Goal: Transaction & Acquisition: Subscribe to service/newsletter

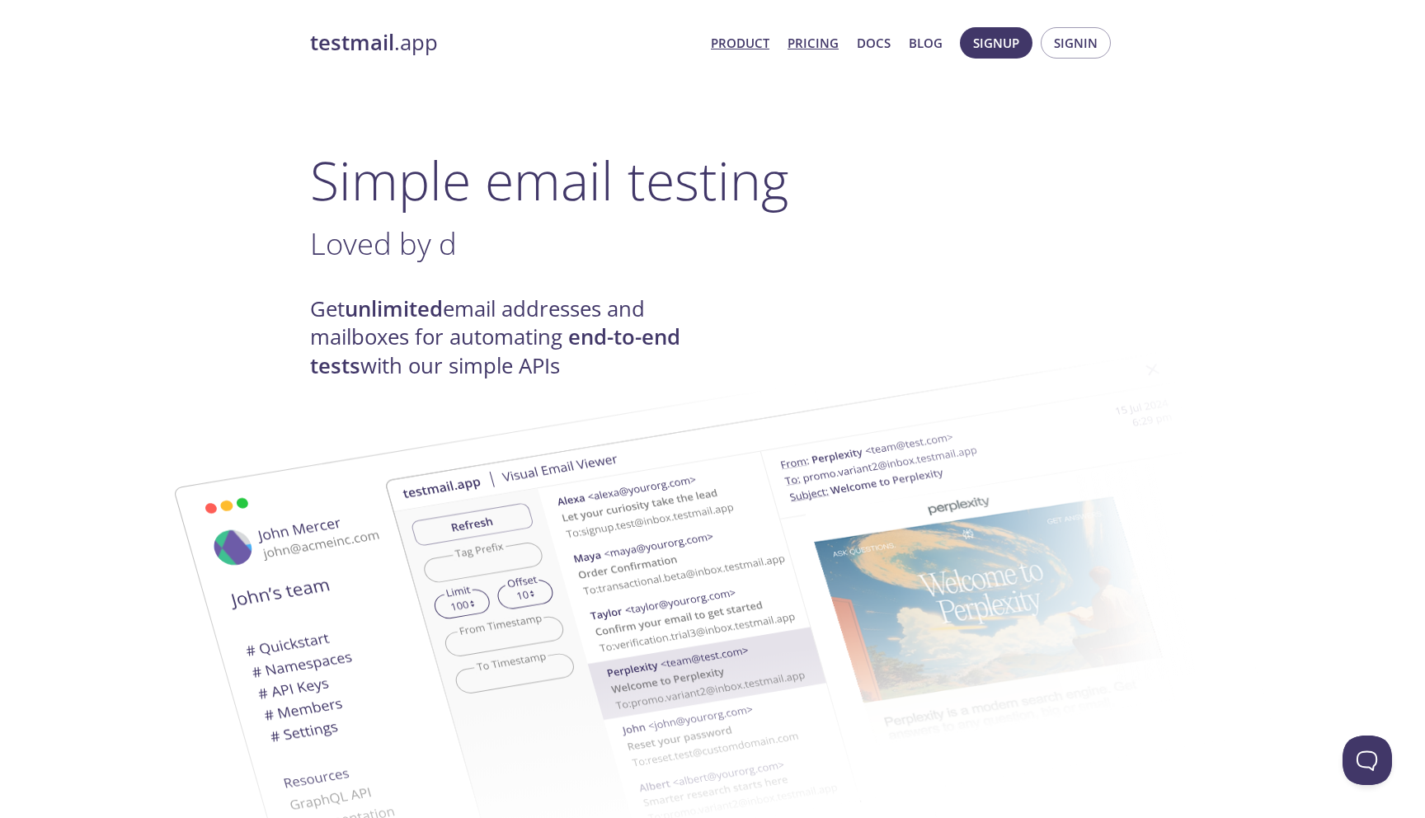
click at [818, 45] on link "Pricing" at bounding box center [812, 42] width 51 height 21
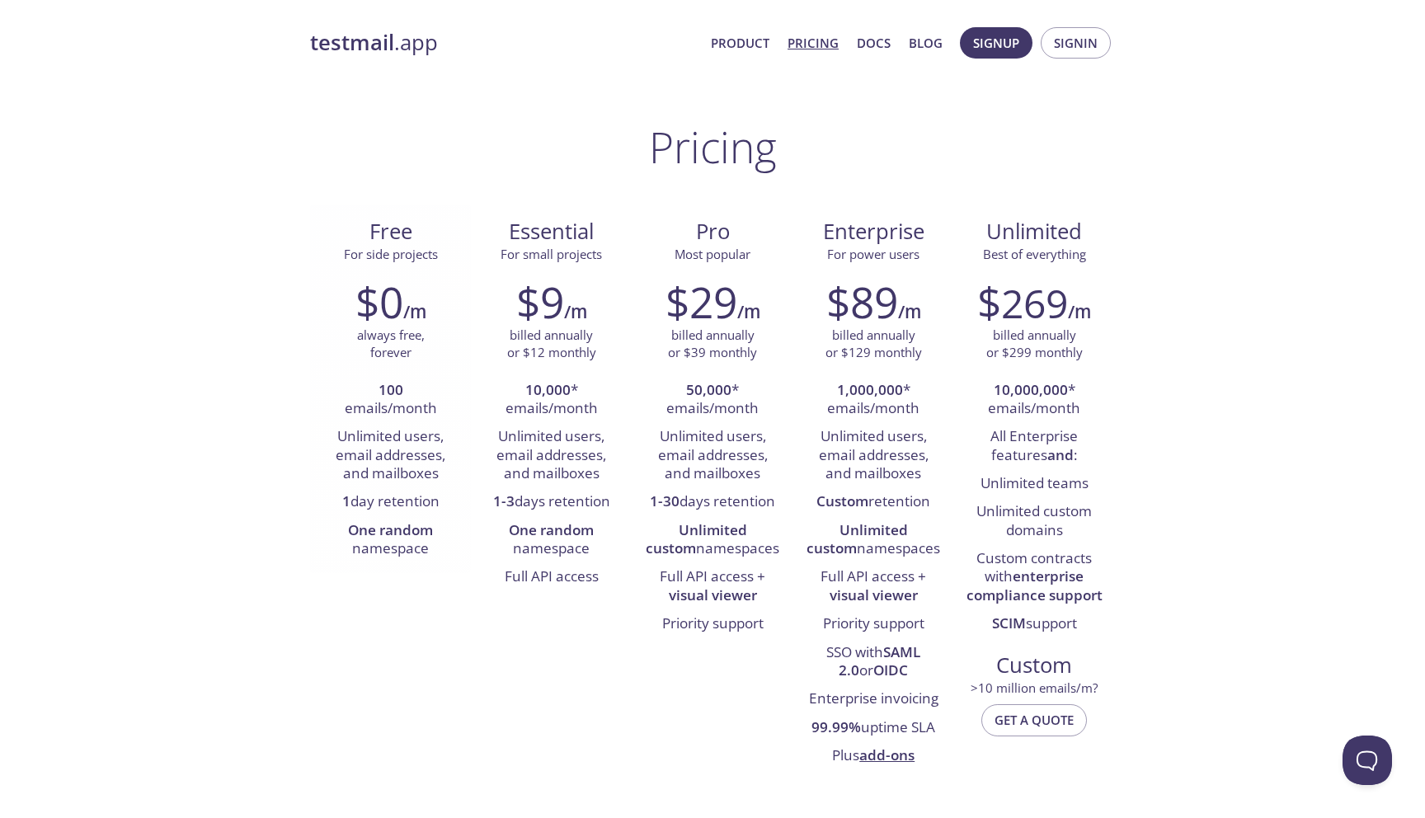
click at [402, 505] on li "1 day retention" at bounding box center [390, 502] width 136 height 28
click at [444, 449] on li "Unlimited users, email addresses, and mailboxes" at bounding box center [390, 455] width 136 height 65
click at [1009, 33] on span "Signup" at bounding box center [996, 42] width 46 height 21
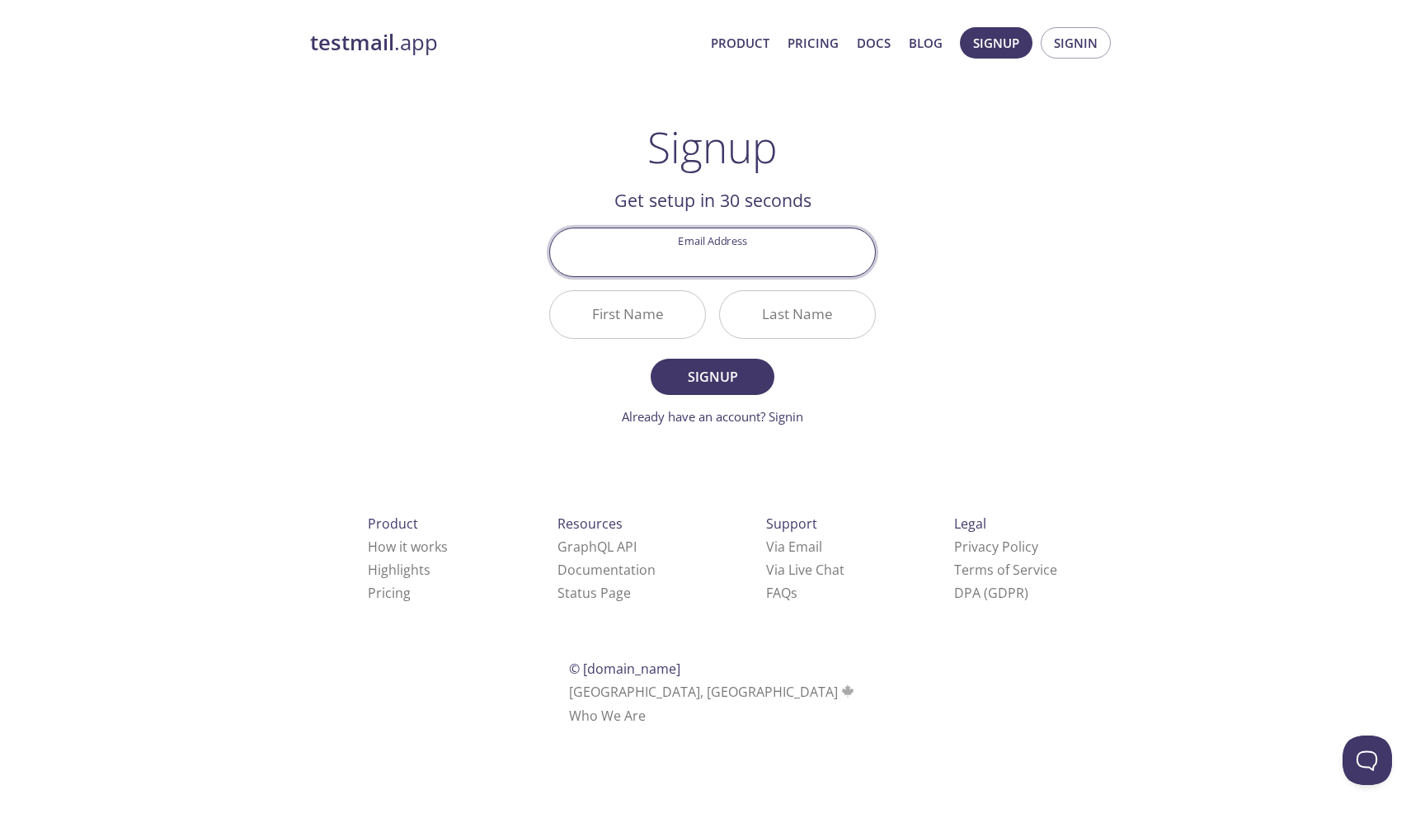
click at [772, 258] on input "Email Address" at bounding box center [712, 251] width 325 height 47
click at [879, 166] on main "Signup Get setup in 30 seconds Email Address First Name Last Name Signup Alread…" at bounding box center [712, 274] width 366 height 304
click at [791, 240] on input "Email Address" at bounding box center [712, 251] width 325 height 47
paste input "[EMAIL_ADDRESS][DOMAIN_NAME]"
type input "[EMAIL_ADDRESS][DOMAIN_NAME]"
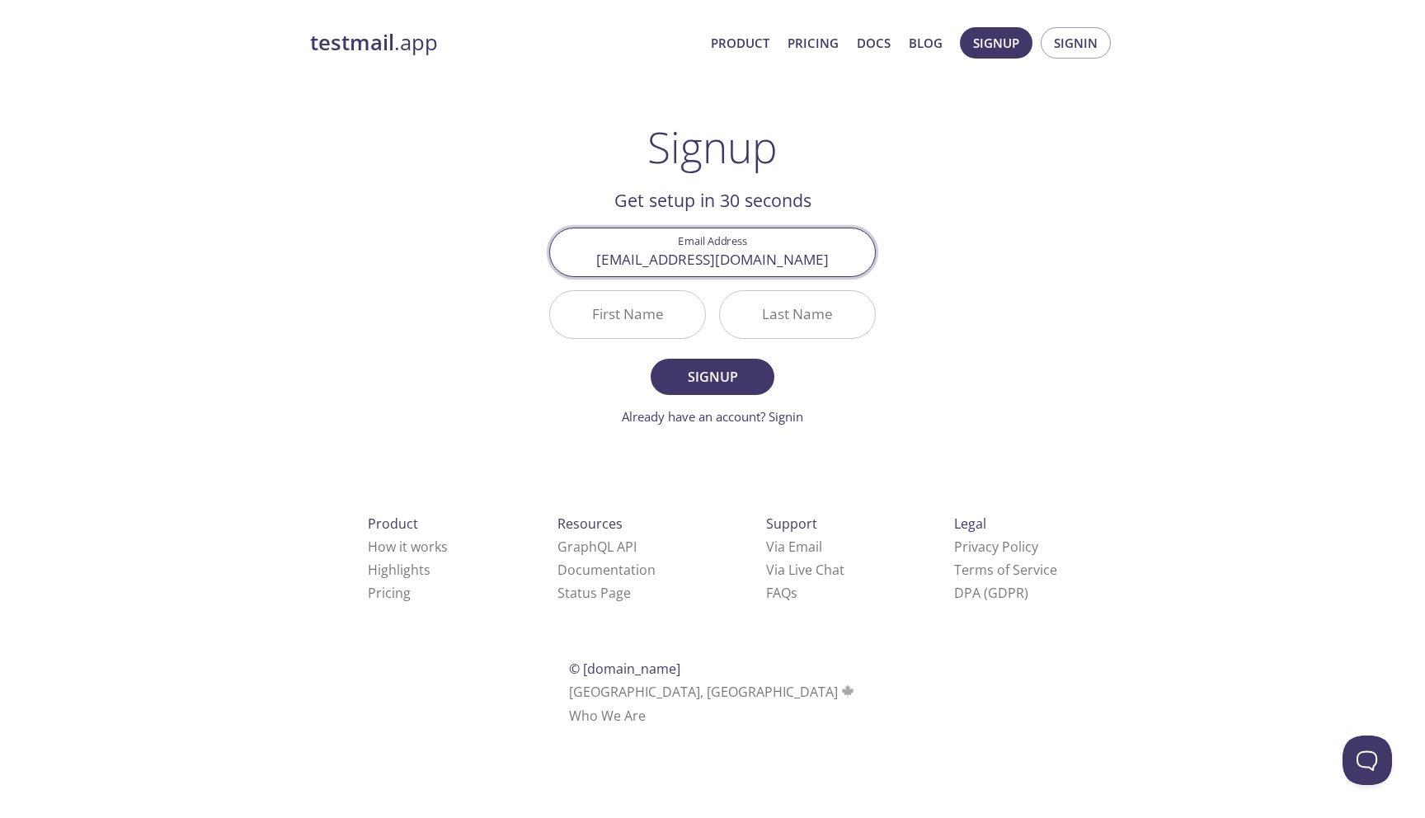
click at [644, 300] on input "First Name" at bounding box center [627, 314] width 155 height 47
type input "П"
type input "Gosha"
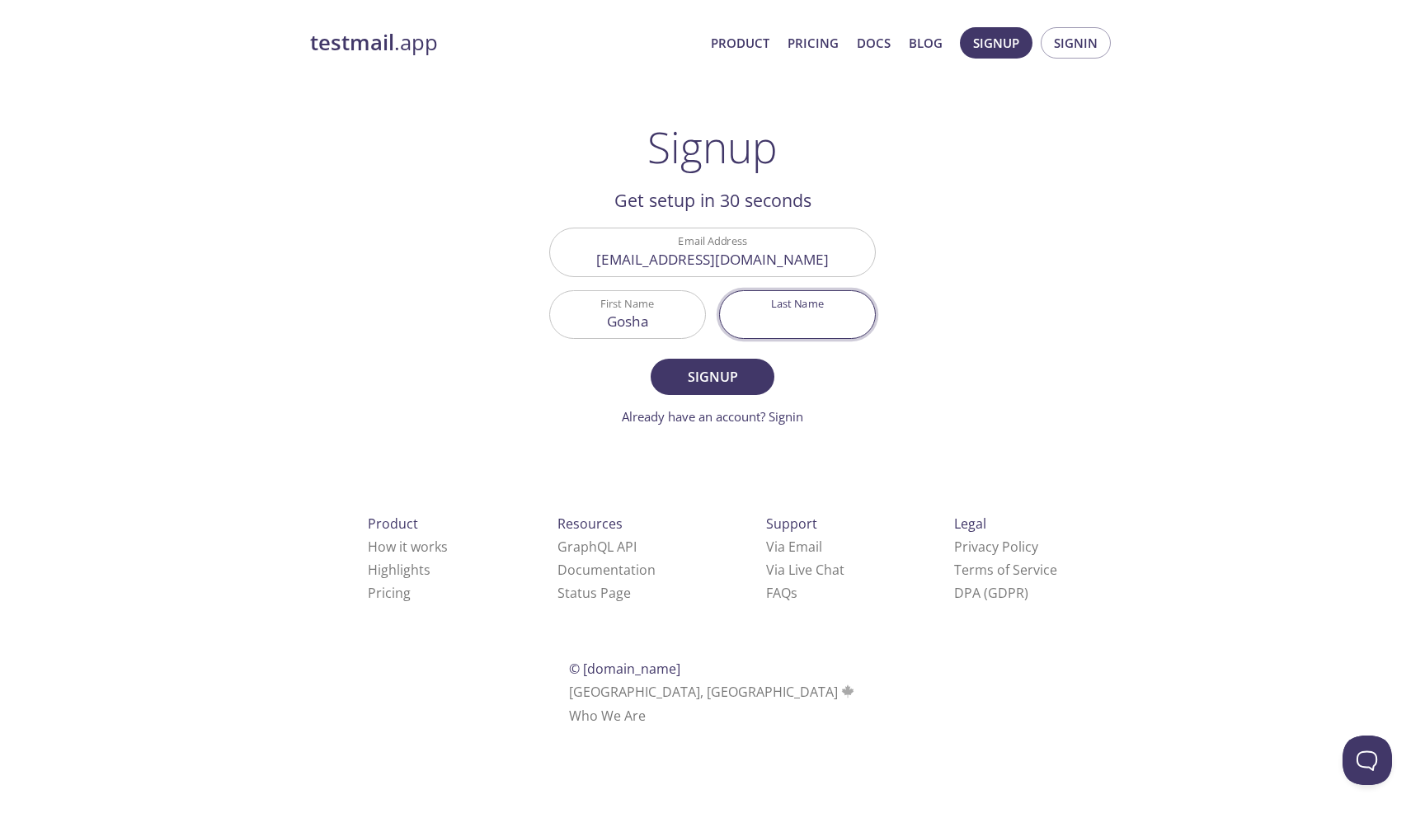
type input "F"
type input "Garcev"
click at [683, 367] on span "Signup" at bounding box center [712, 376] width 87 height 23
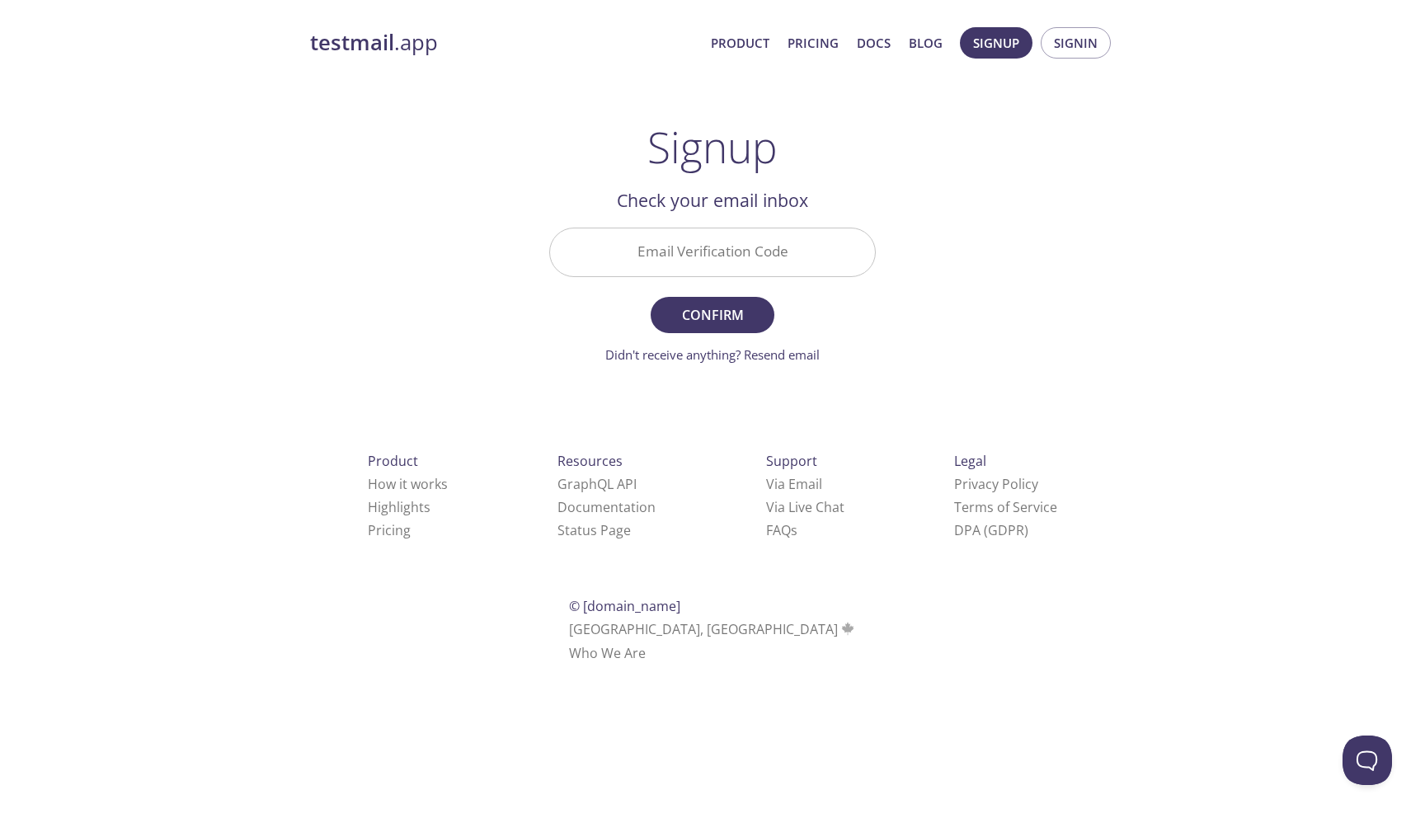
click at [796, 224] on div "Email Verification Code" at bounding box center [712, 252] width 340 height 62
click at [788, 246] on input "Email Verification Code" at bounding box center [712, 251] width 325 height 47
paste input "5QX4YEB"
type input "5QX4YEB"
click at [747, 312] on span "Confirm" at bounding box center [712, 314] width 87 height 23
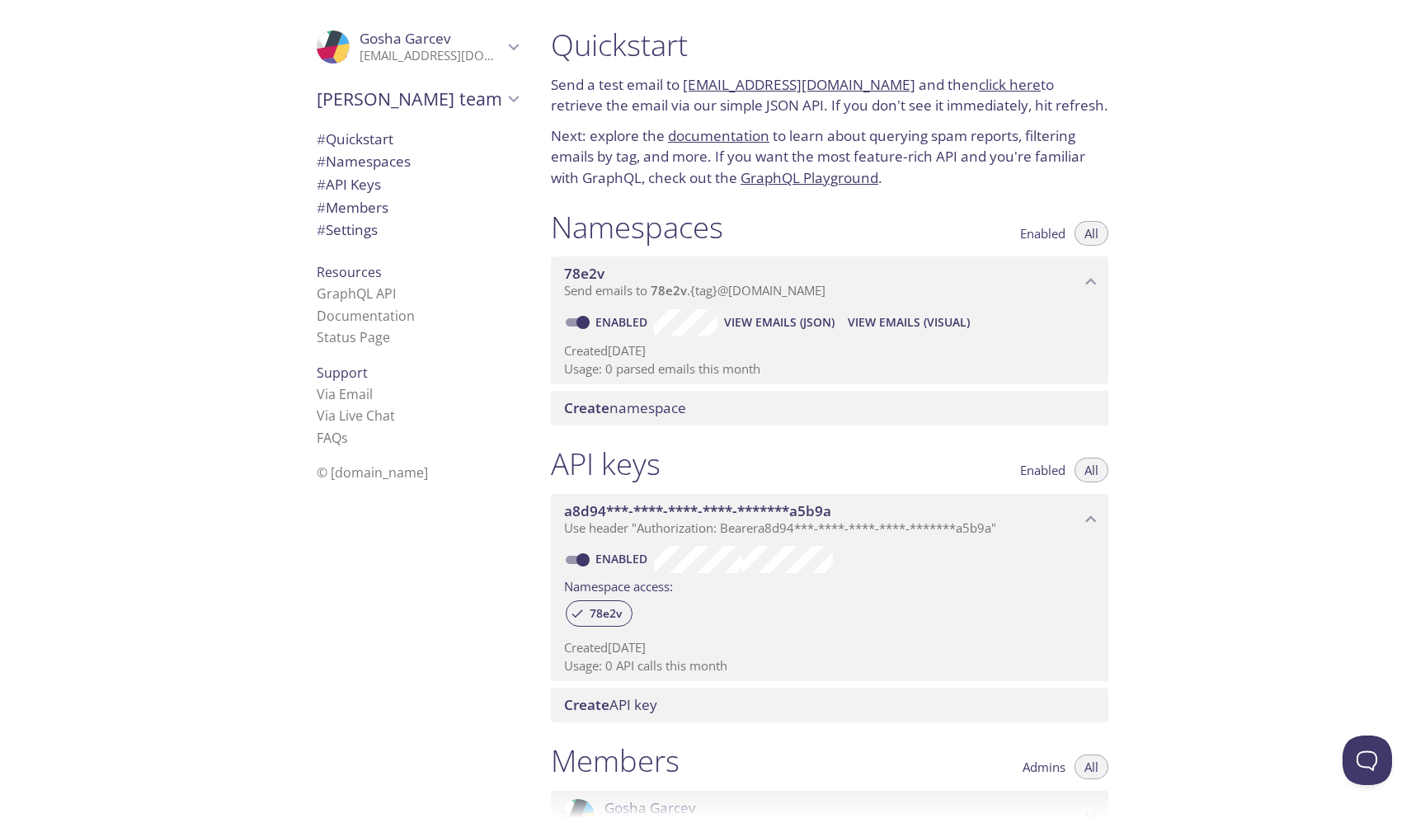
click at [384, 143] on span "# Quickstart" at bounding box center [355, 138] width 77 height 19
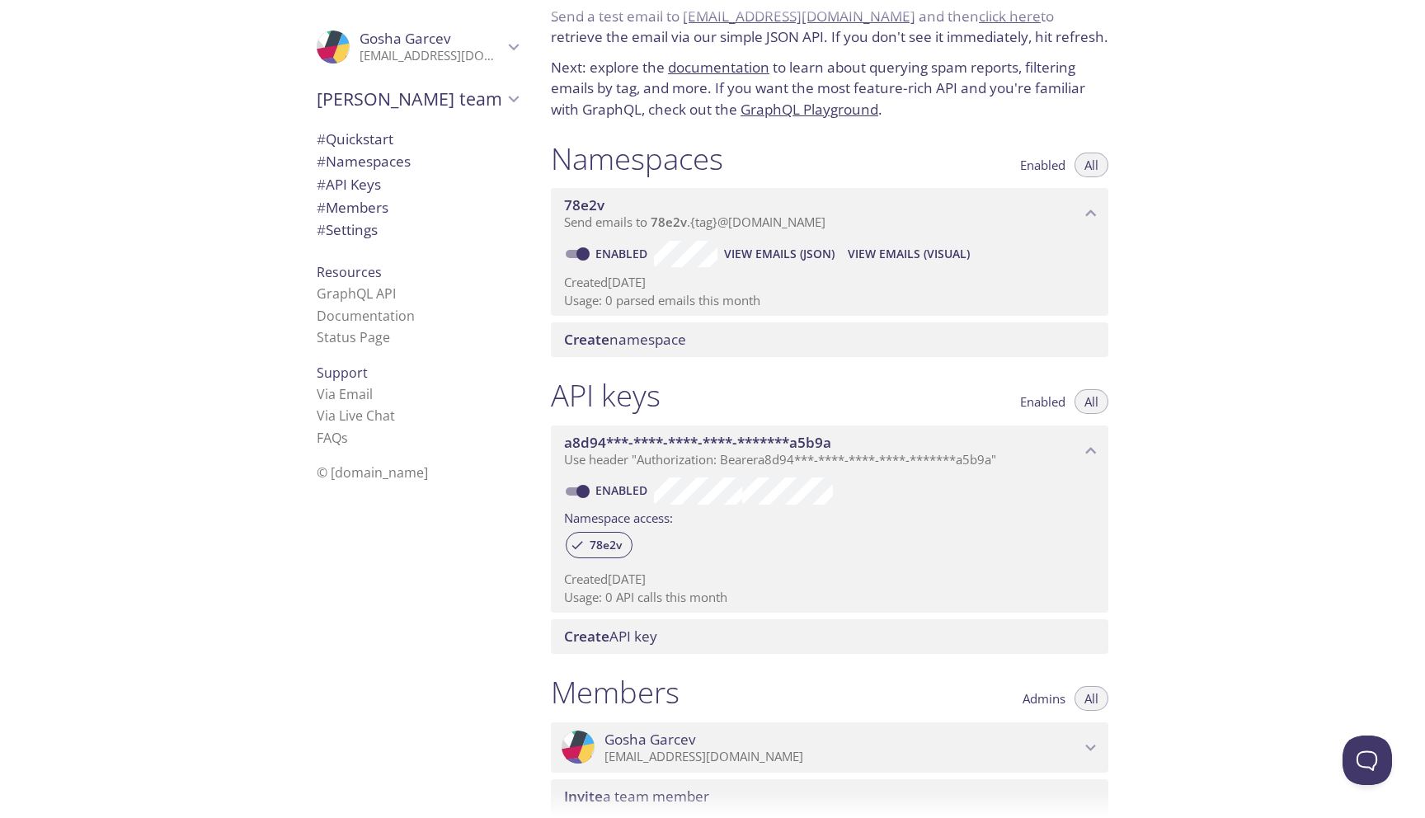
scroll to position [69, 0]
click at [392, 231] on span "# Settings" at bounding box center [417, 229] width 201 height 21
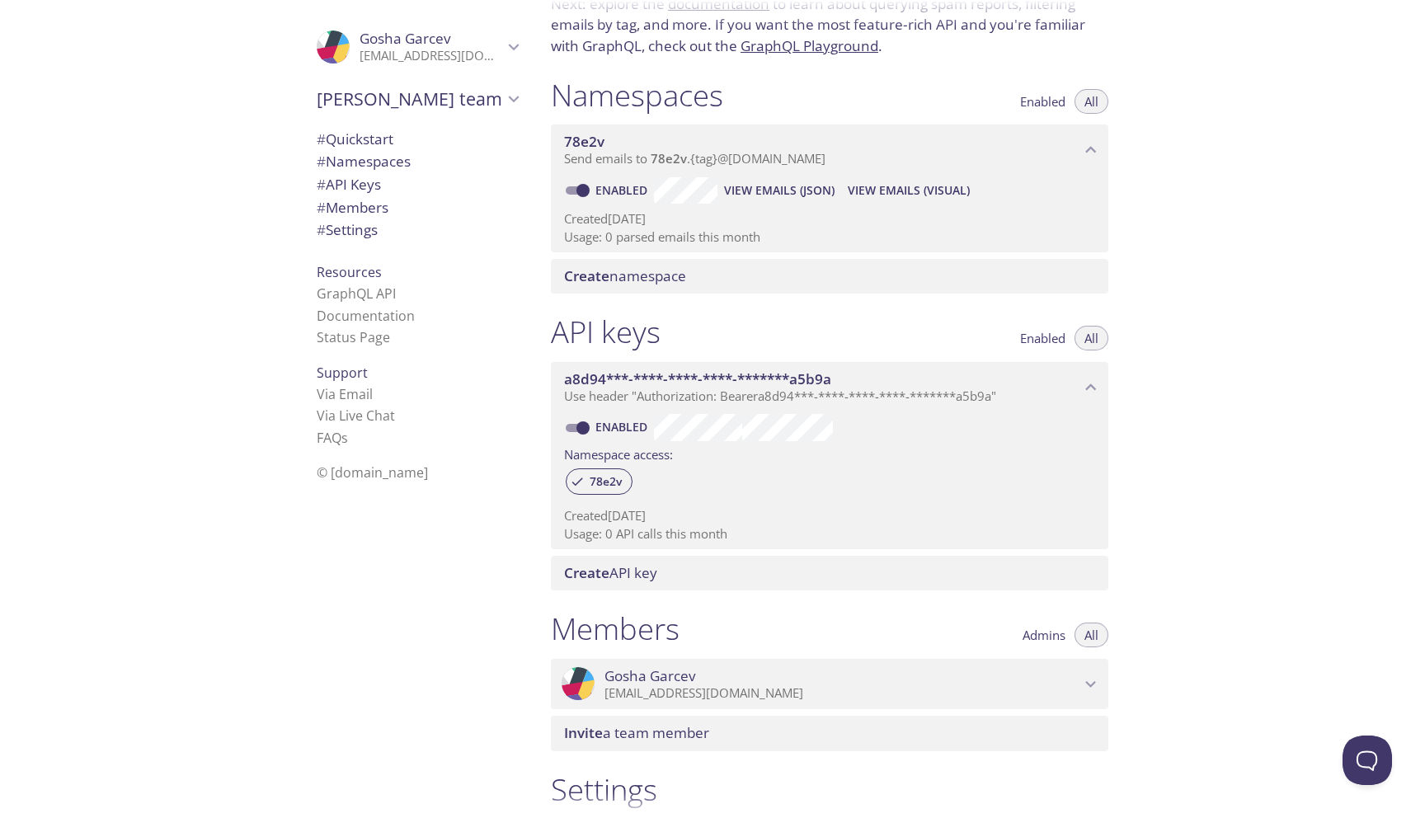
scroll to position [124, 0]
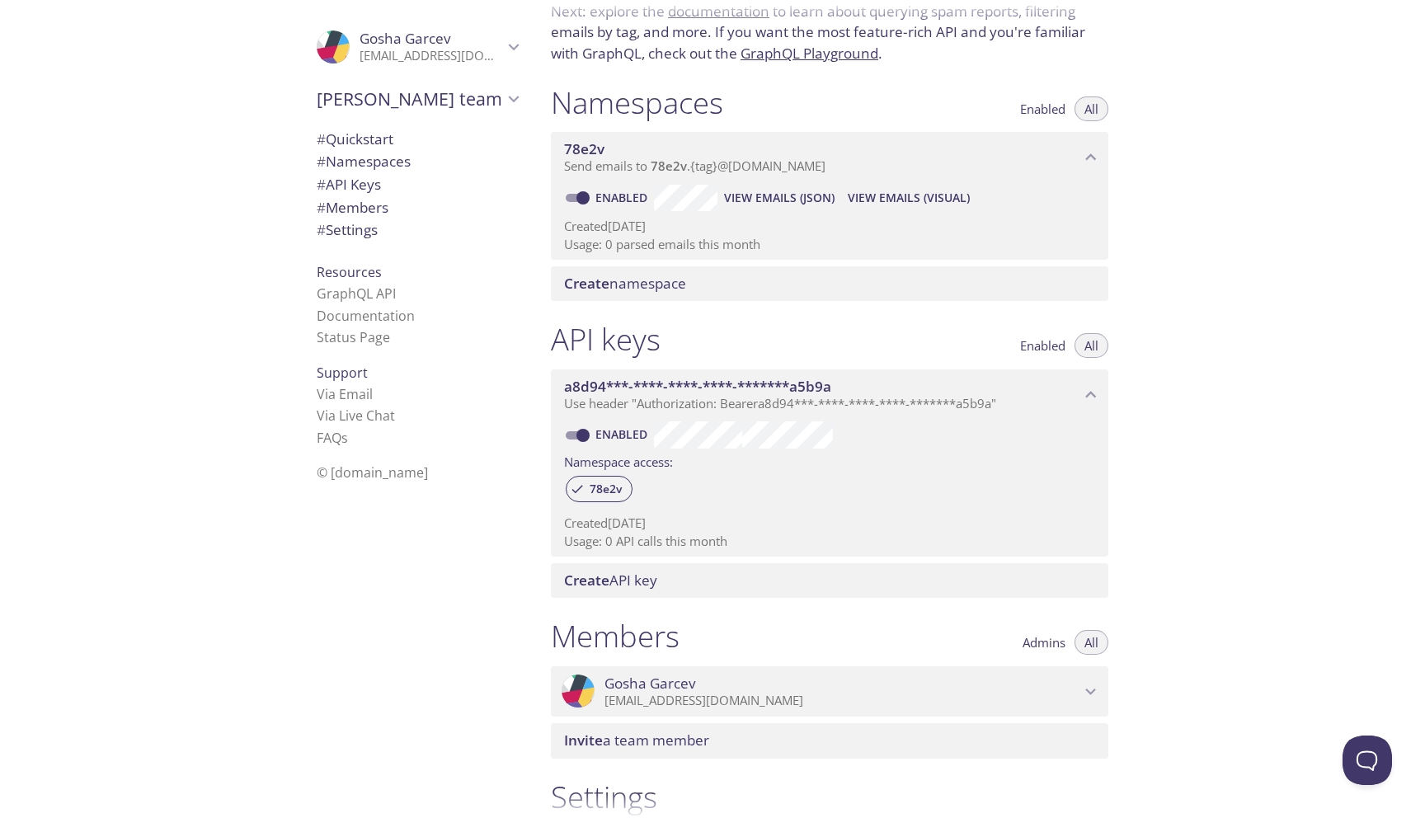
click at [401, 182] on span "# API Keys" at bounding box center [417, 184] width 201 height 21
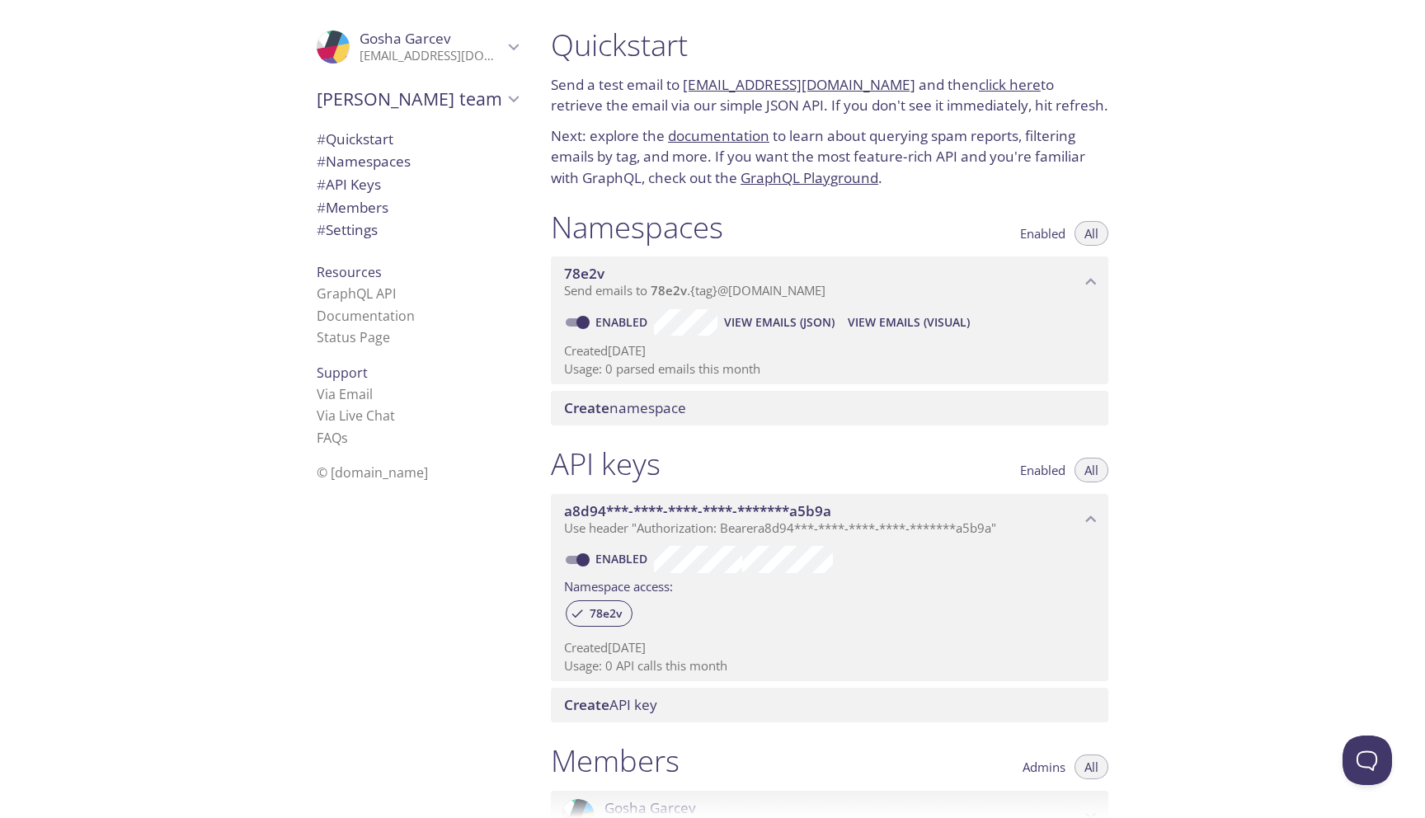
click at [649, 410] on span "Create namespace" at bounding box center [625, 407] width 122 height 19
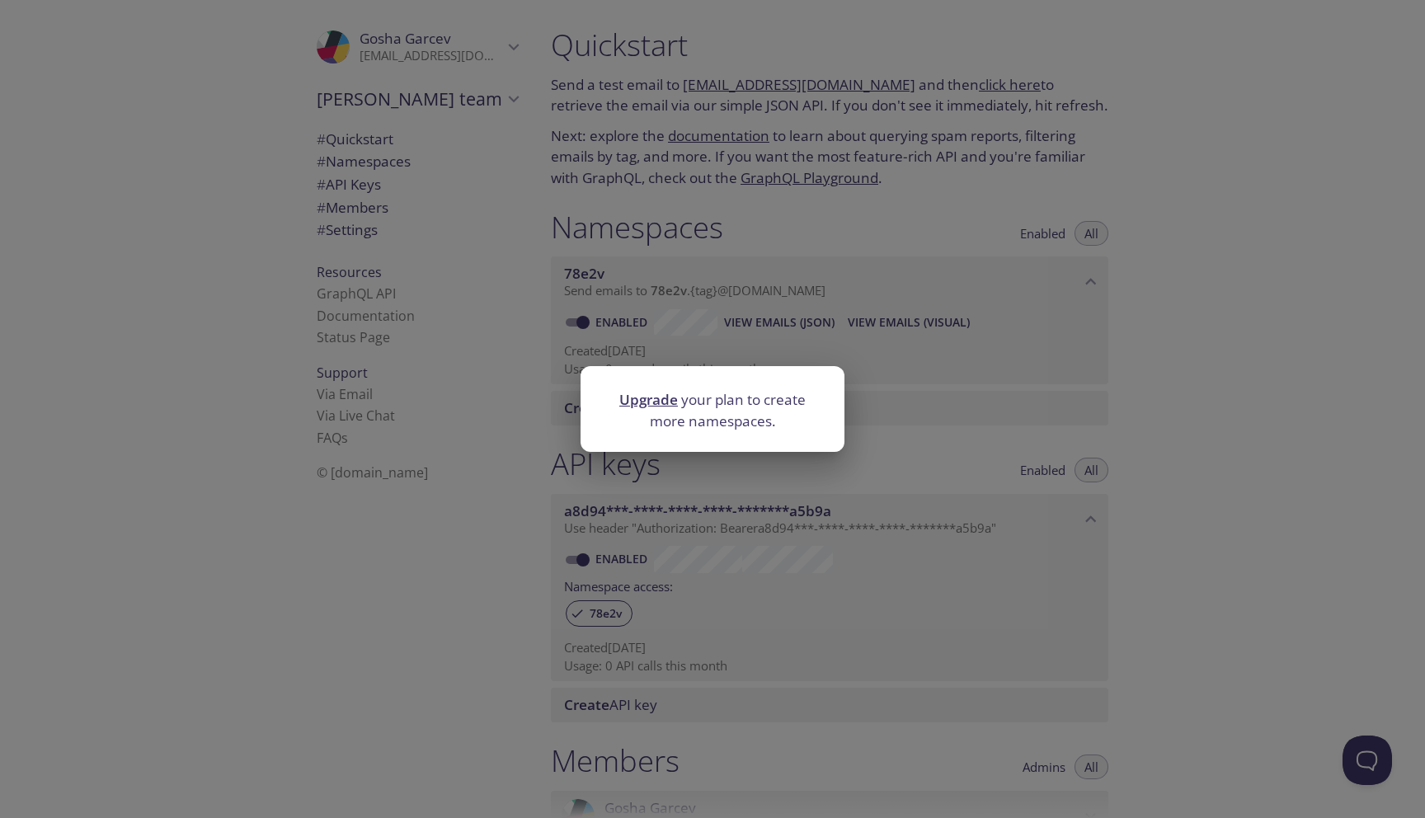
click at [874, 387] on div "Upgrade your plan to create more namespaces." at bounding box center [712, 409] width 1425 height 818
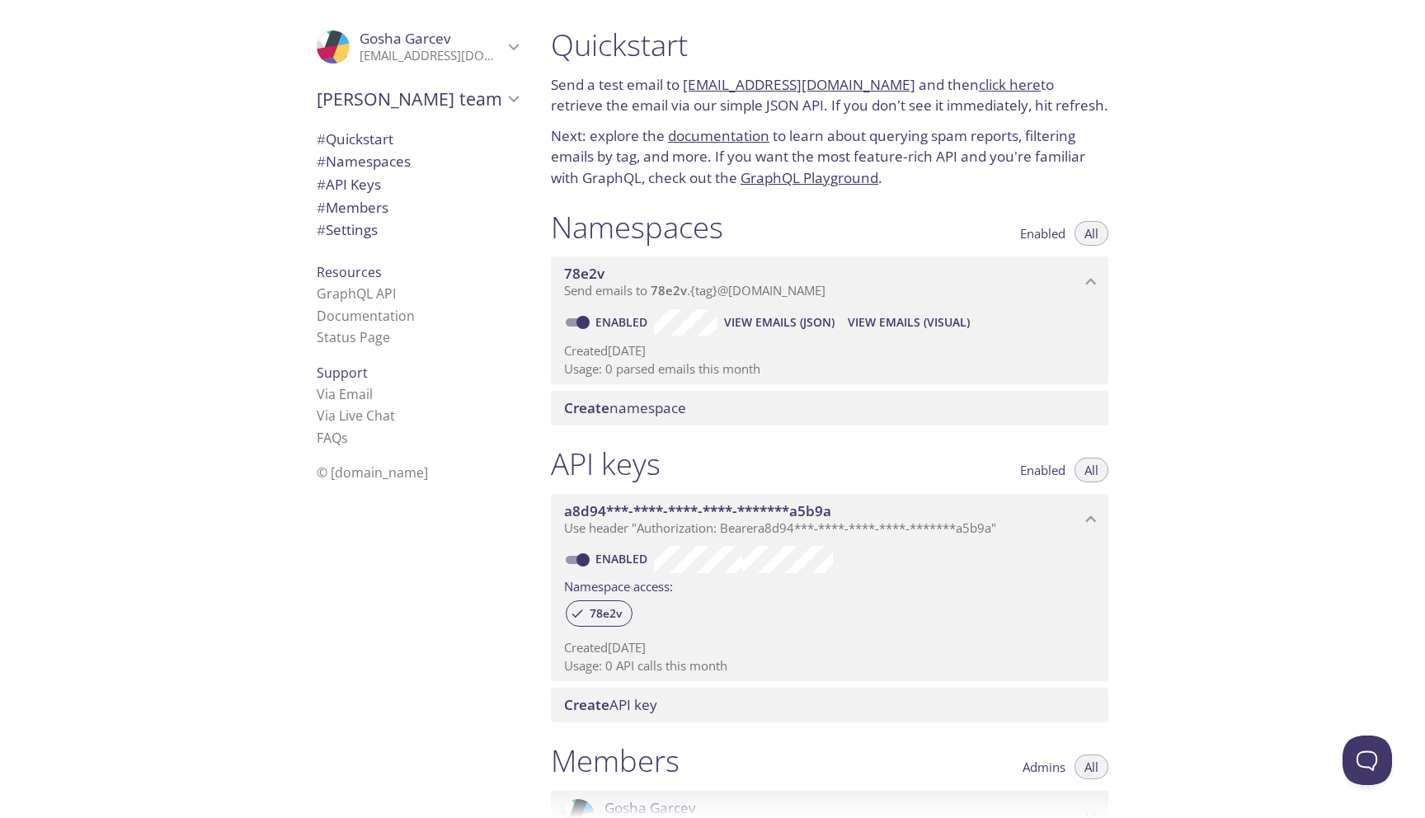
click at [1045, 233] on span "Enabled" at bounding box center [1042, 233] width 45 height 0
click at [1090, 233] on span "All" at bounding box center [1091, 233] width 14 height 0
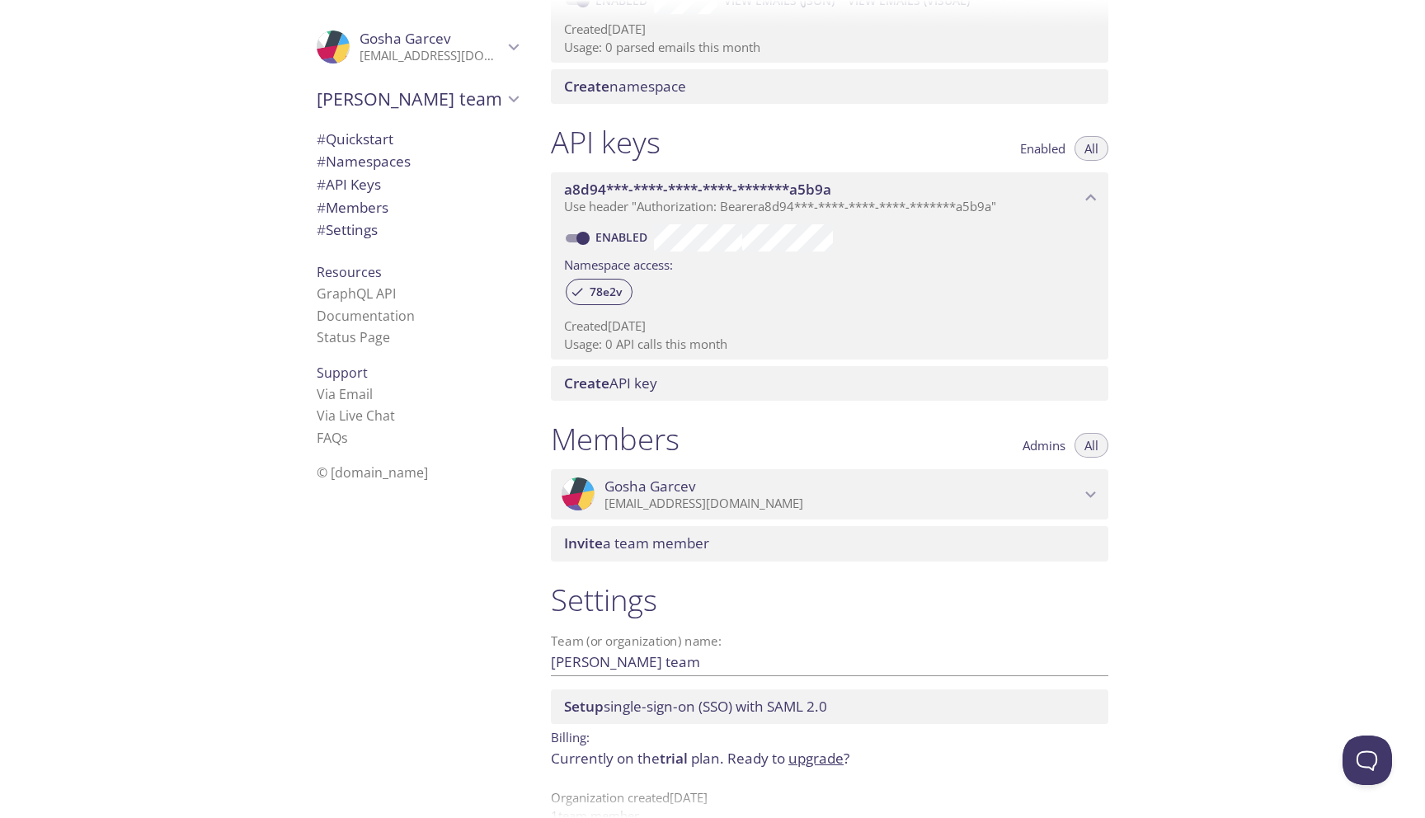
scroll to position [337, 0]
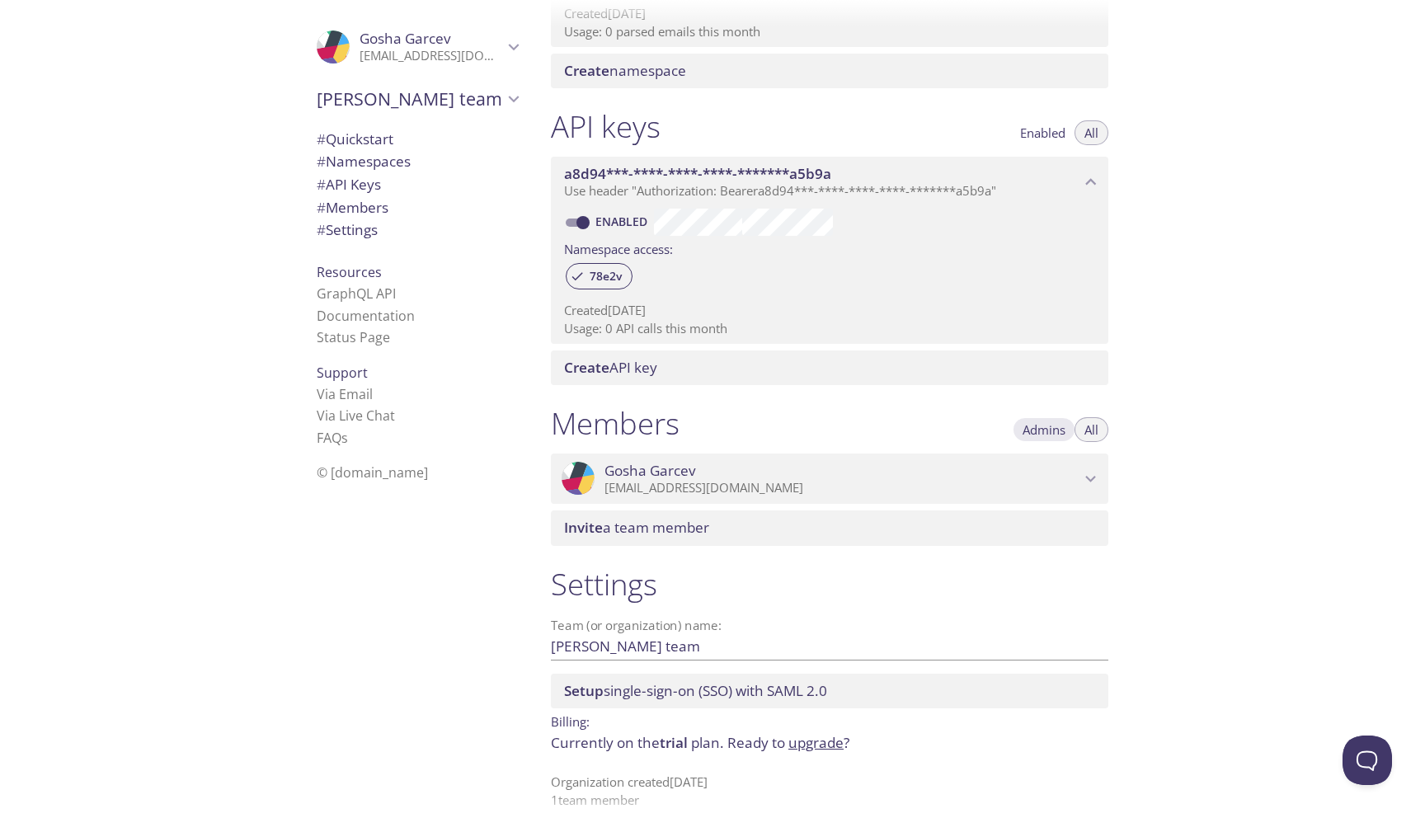
click at [1029, 430] on span "Admins" at bounding box center [1043, 430] width 43 height 0
click at [1104, 424] on button "All" at bounding box center [1091, 429] width 34 height 25
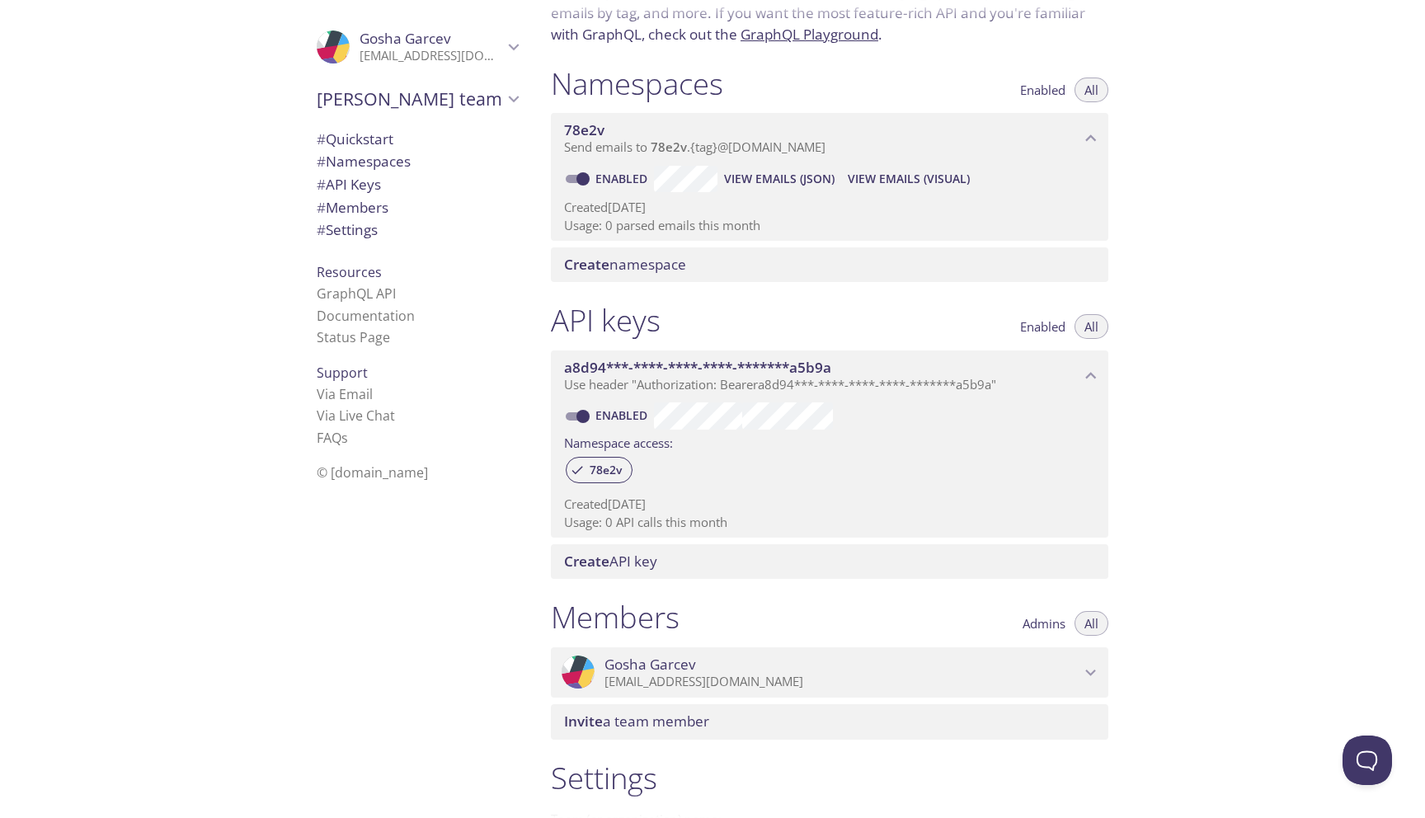
scroll to position [0, 0]
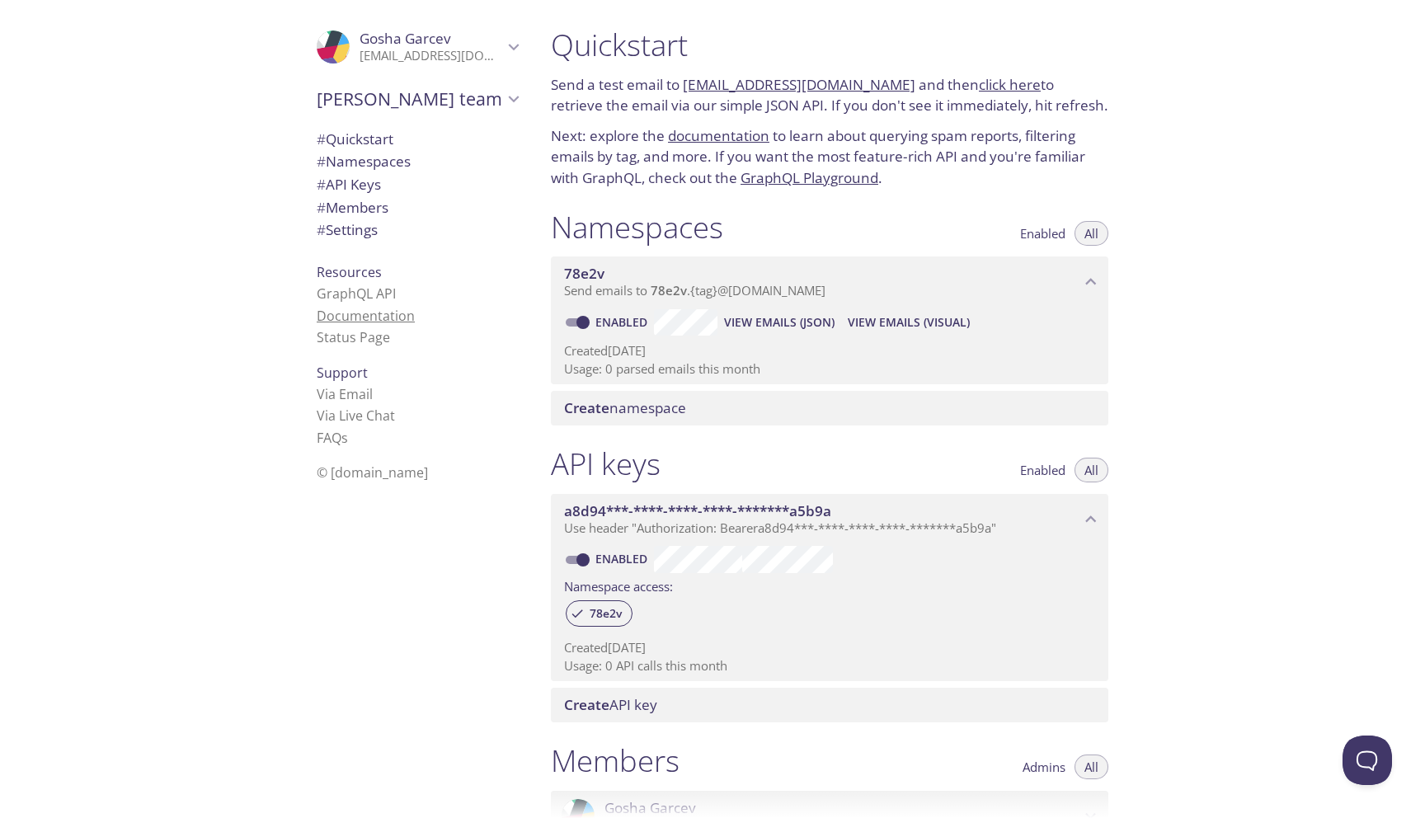
click at [371, 312] on link "Documentation" at bounding box center [366, 316] width 98 height 18
